Goal: Purchase product/service

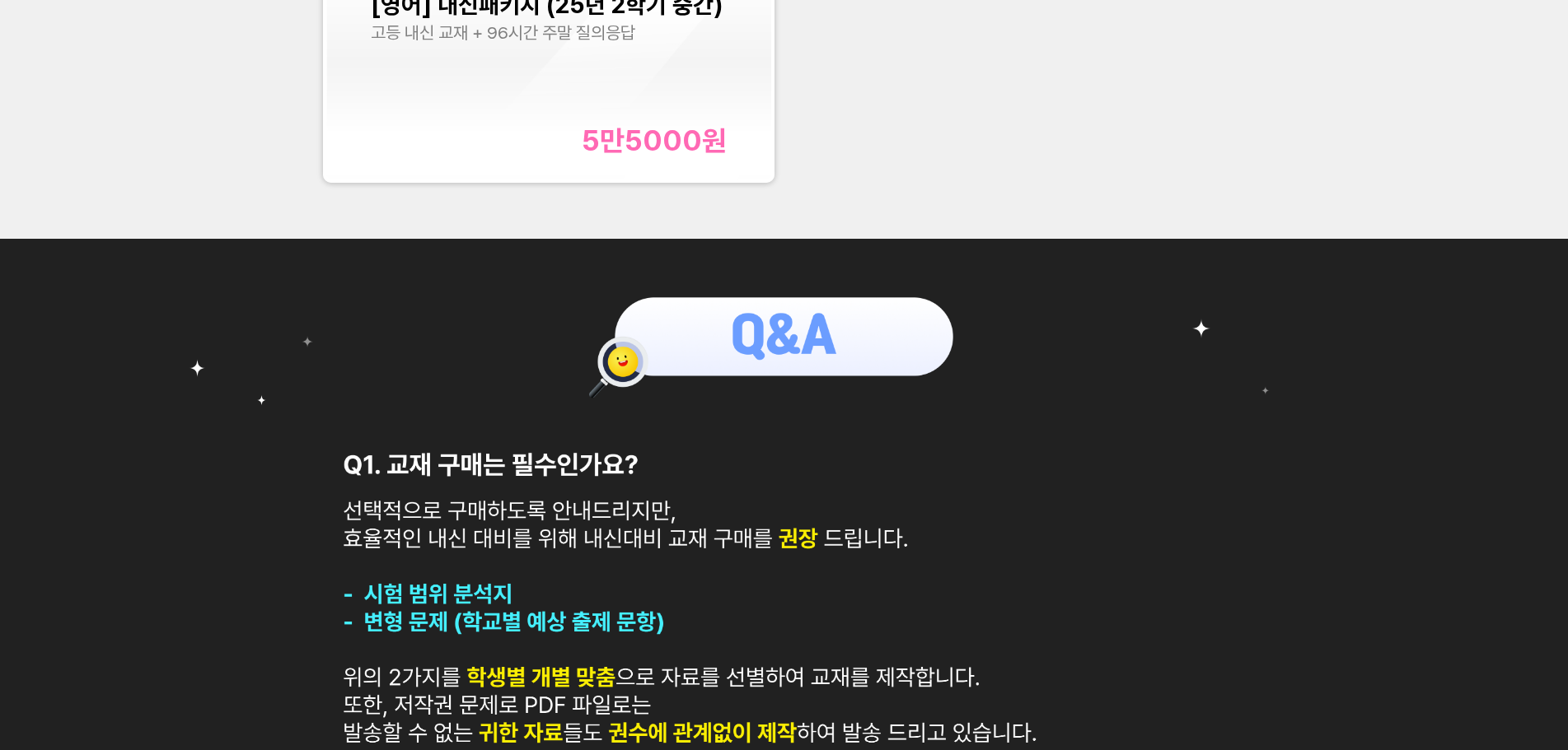
scroll to position [577, 0]
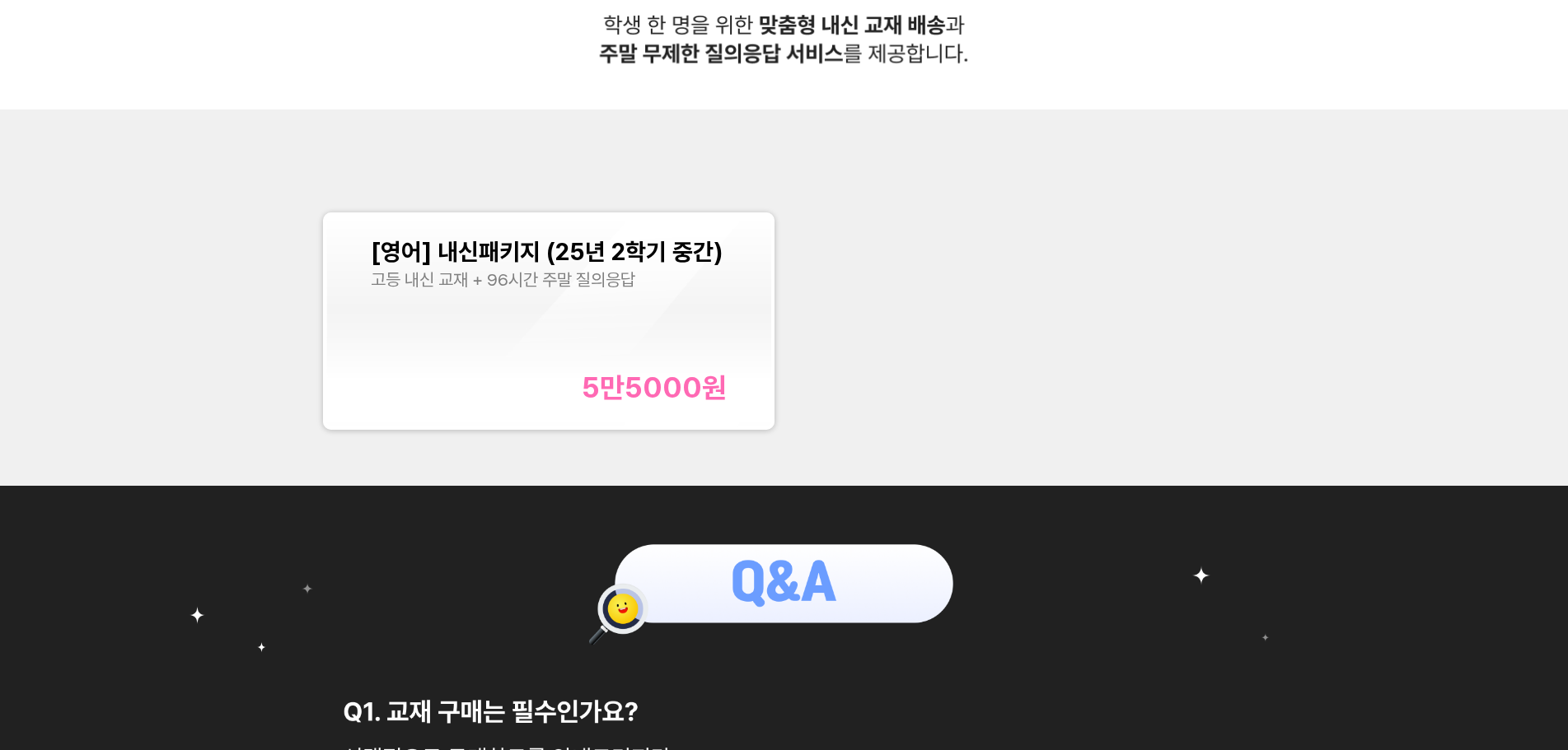
click at [659, 352] on div "[영어] 내신패키지 (25년 2학기 중간) 고등 내신 교재 + 96시간 주말 질의응답 5만5000 원" at bounding box center [549, 321] width 356 height 166
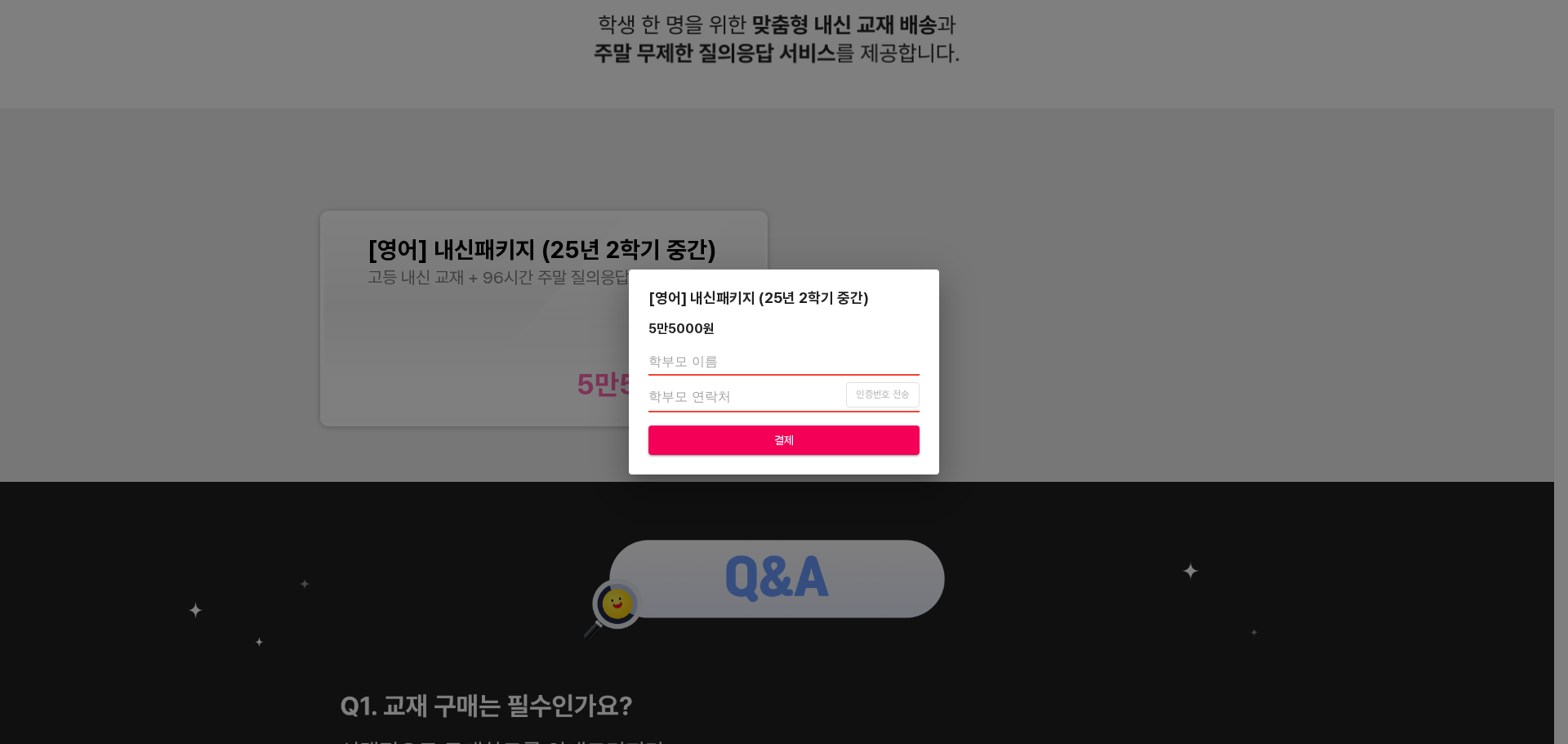
drag, startPoint x: 1503, startPoint y: 446, endPoint x: 1493, endPoint y: 449, distance: 10.4
click at [1505, 446] on div "[영어] 내신패키지 (25년 2학기 중간) 5만5000 원 인증번호 전송 결제" at bounding box center [784, 372] width 1568 height 744
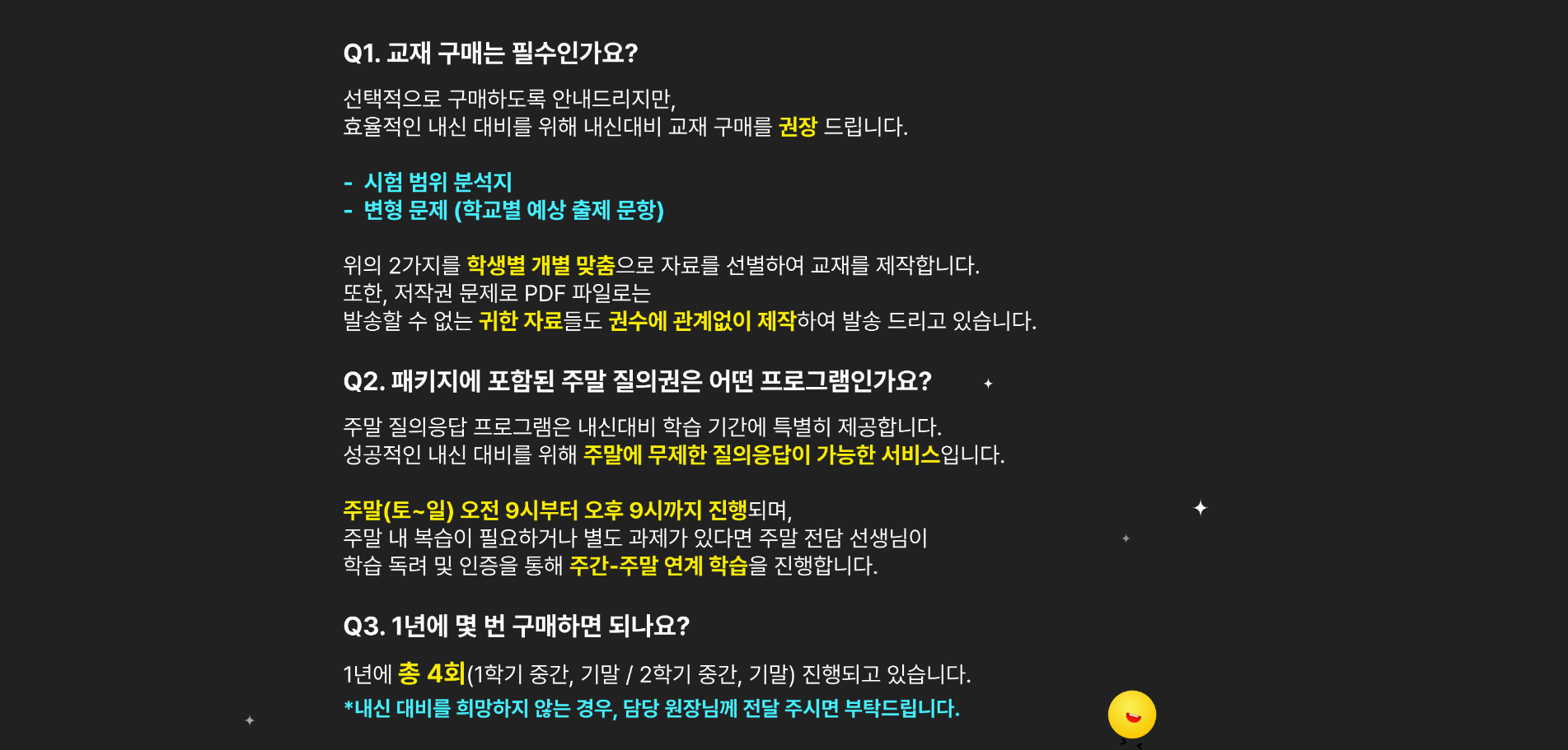
scroll to position [1565, 0]
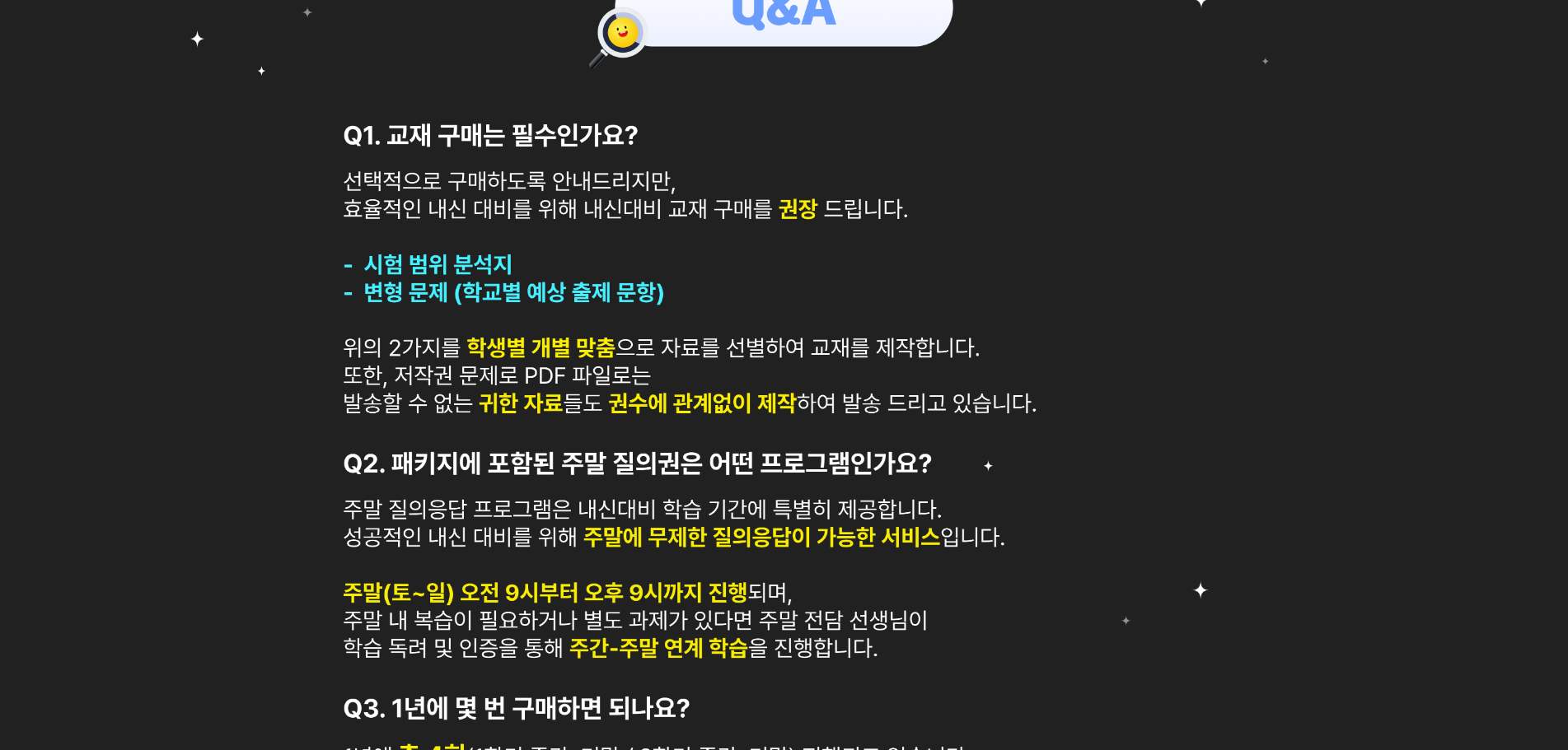
scroll to position [1318, 0]
